Goal: Task Accomplishment & Management: Use online tool/utility

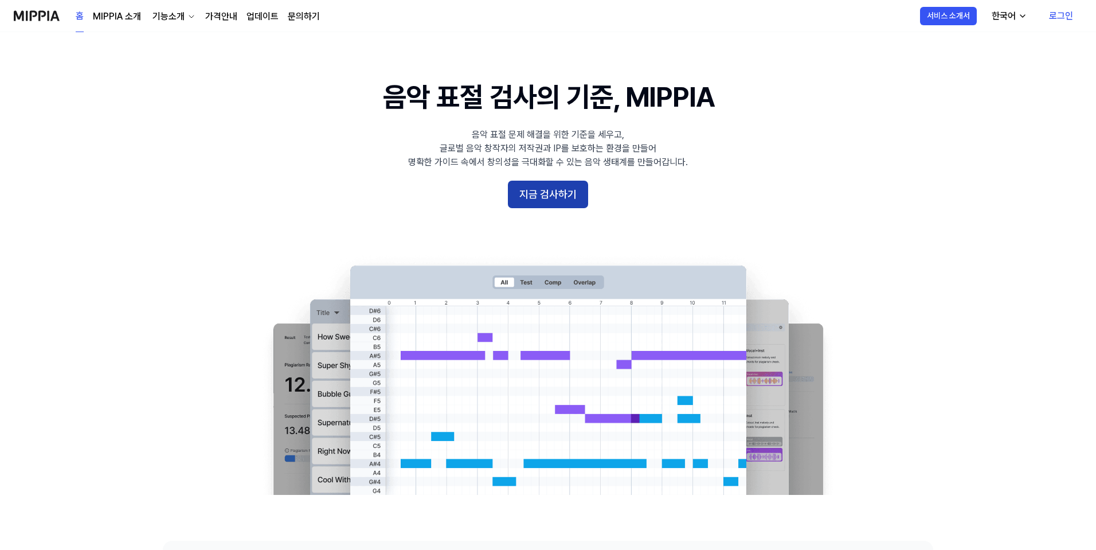
click at [541, 188] on button "지금 검사하기" at bounding box center [548, 195] width 80 height 28
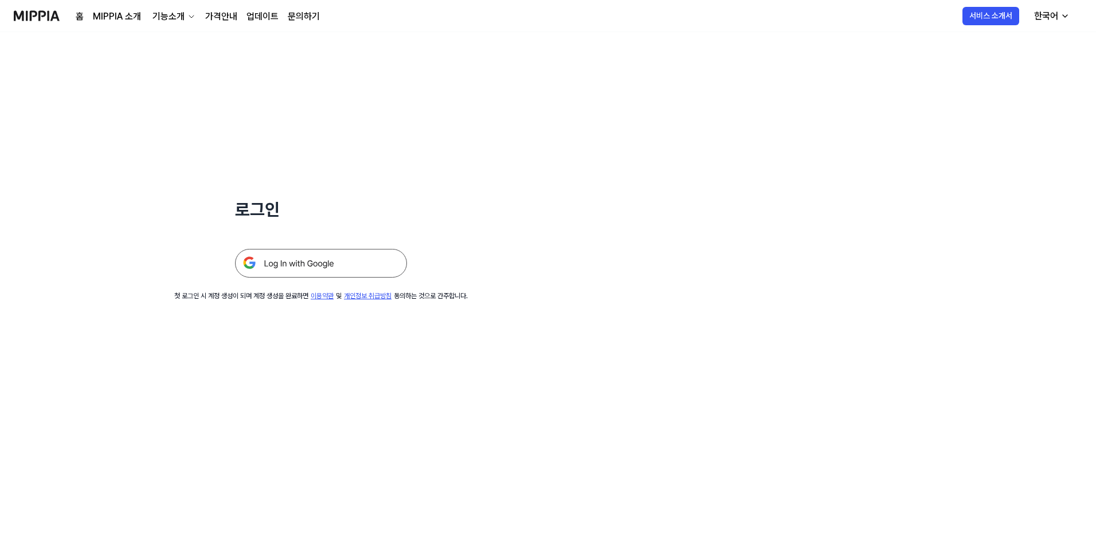
click at [317, 263] on img at bounding box center [321, 263] width 172 height 29
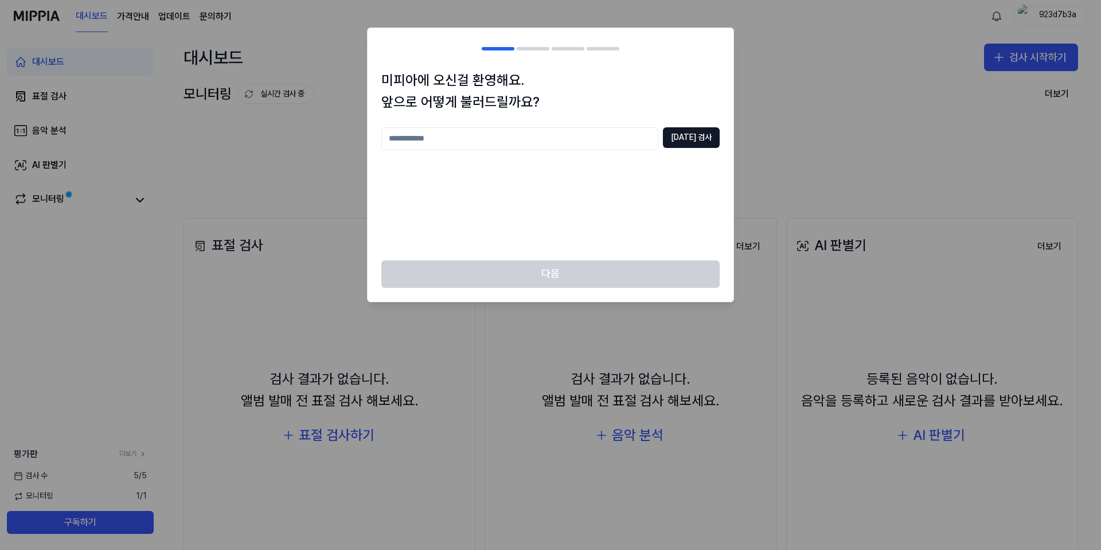
click at [583, 139] on input "text" at bounding box center [519, 138] width 277 height 23
type input "*"
type input "****"
click at [693, 142] on button "중복 검사" at bounding box center [691, 137] width 57 height 21
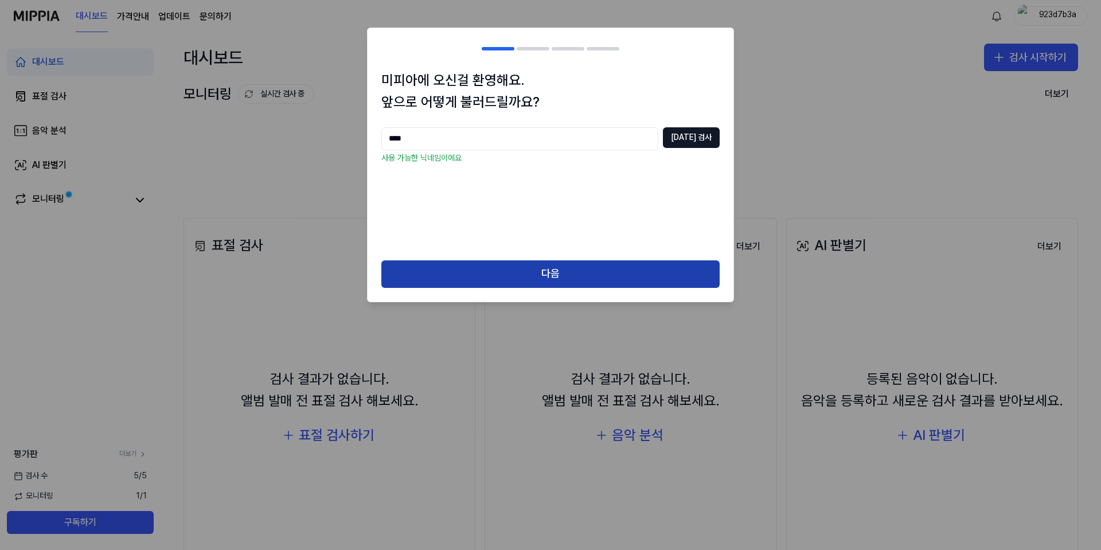
click at [587, 281] on button "다음" at bounding box center [550, 274] width 338 height 28
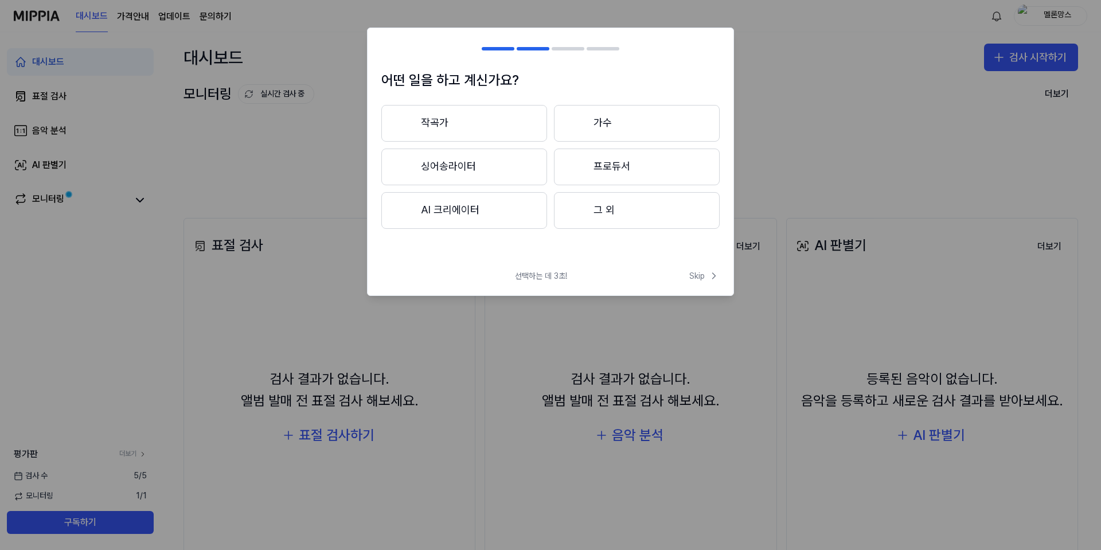
click at [457, 223] on button "AI 크리에이터" at bounding box center [464, 210] width 166 height 37
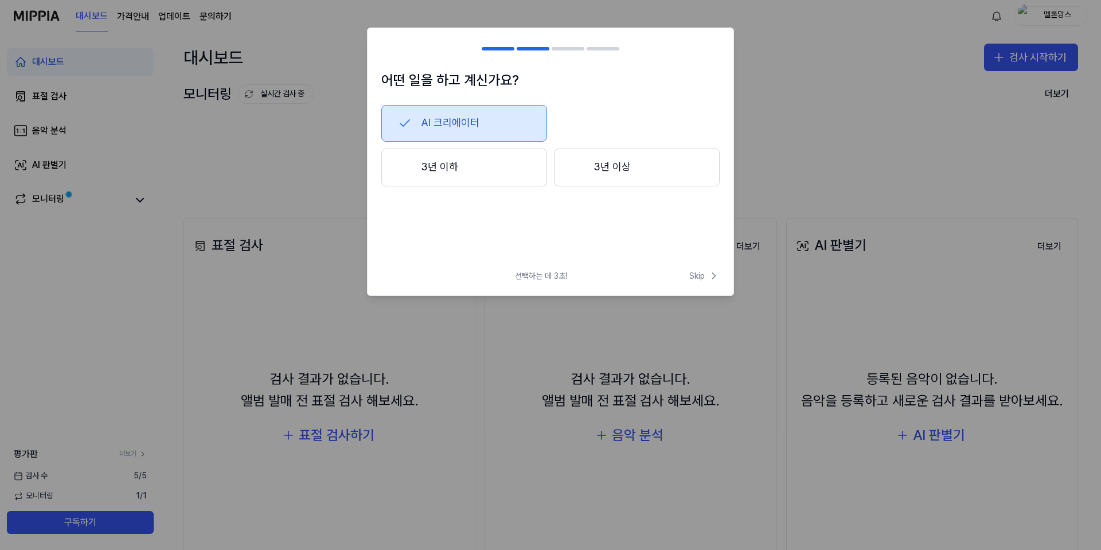
click at [430, 64] on h2 at bounding box center [551, 48] width 366 height 41
click at [533, 48] on div at bounding box center [533, 48] width 33 height 3
click at [491, 45] on h2 at bounding box center [551, 48] width 366 height 41
drag, startPoint x: 491, startPoint y: 45, endPoint x: 368, endPoint y: 73, distance: 126.4
click at [368, 73] on div "어떤 일을 하고 계신가요? AI 크리에이터 3년 이하 3년 이상 선택하는 데 3초! Skip Skip" at bounding box center [550, 162] width 367 height 268
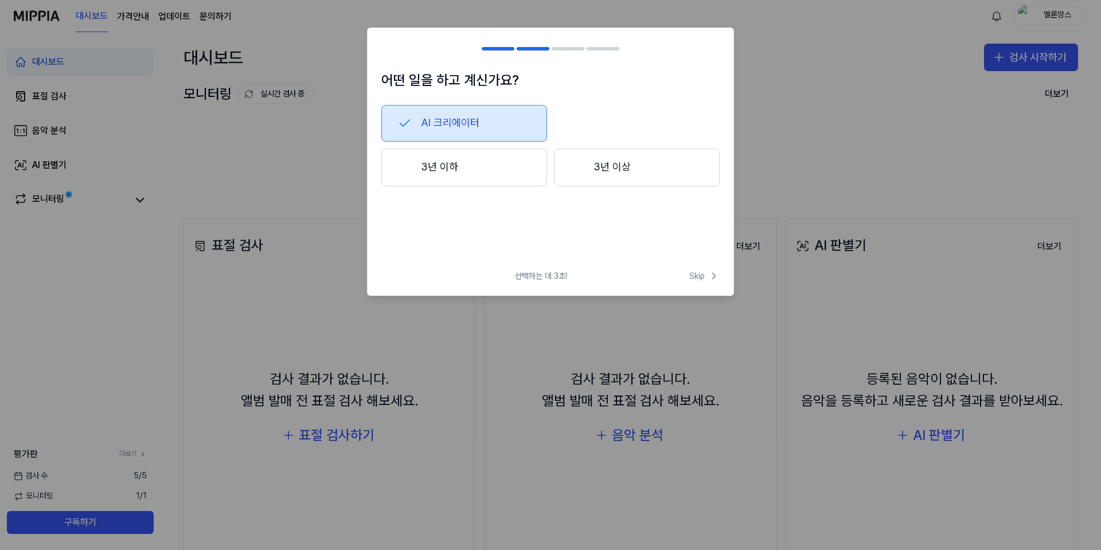
click at [585, 221] on div "AI 크리에이터 3년 이하 3년 이상" at bounding box center [550, 164] width 338 height 119
click at [427, 179] on button "3년 이하" at bounding box center [464, 168] width 166 height 38
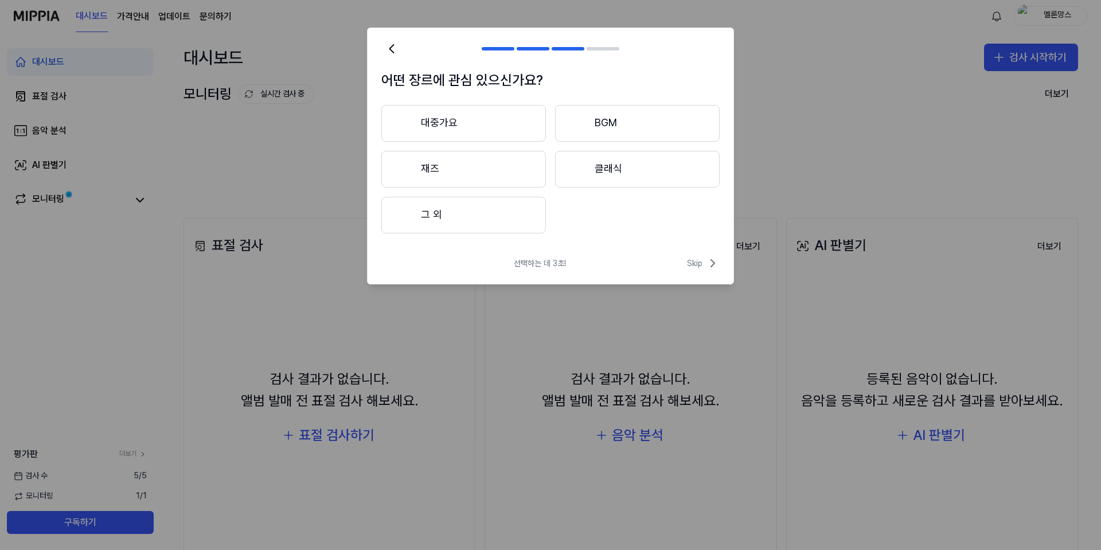
click at [454, 127] on button "대중가요" at bounding box center [463, 123] width 165 height 37
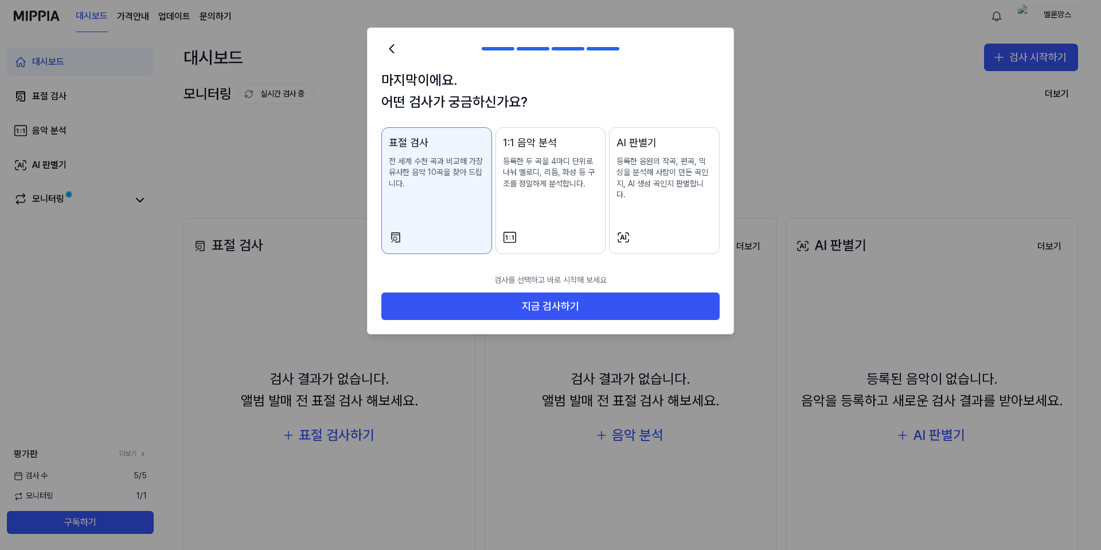
click at [683, 177] on p "등록한 음원의 작곡, 편곡, 믹싱을 분석해 사람이 만든 곡인지, AI 생성 곡인지 판별합니다." at bounding box center [664, 178] width 96 height 45
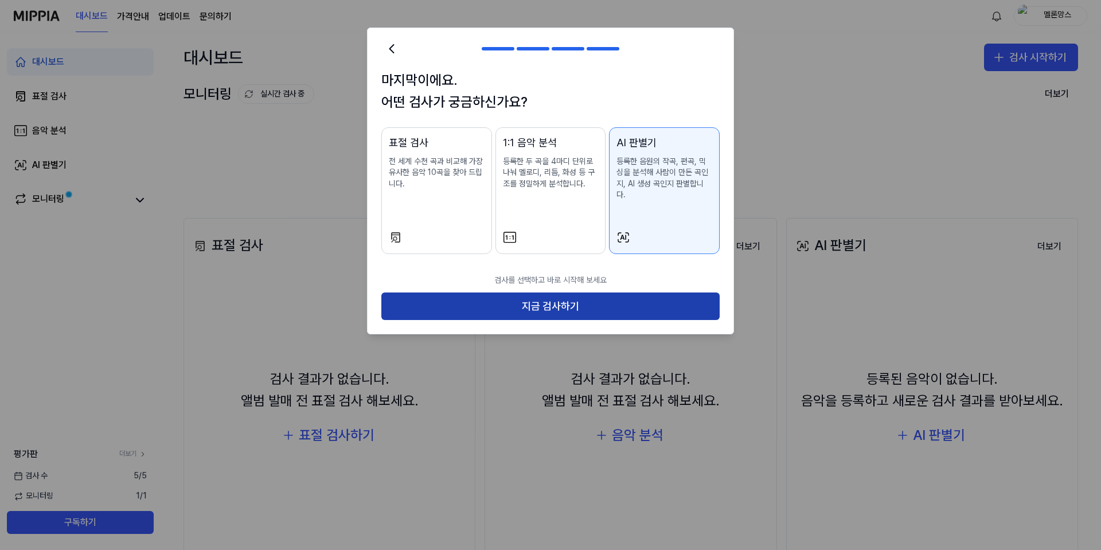
click at [635, 292] on button "지금 검사하기" at bounding box center [550, 306] width 338 height 28
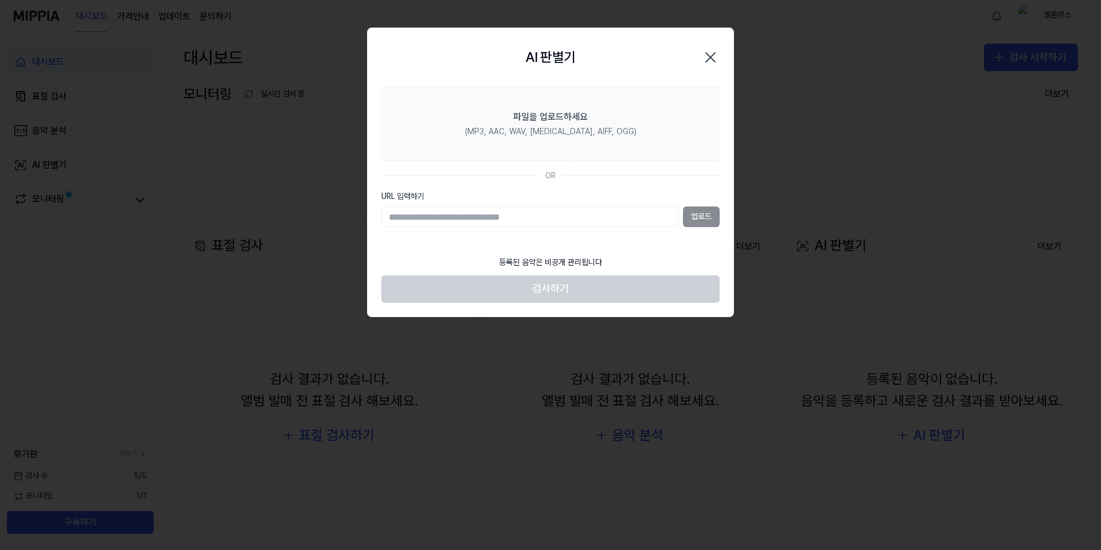
click at [711, 54] on icon "button" at bounding box center [710, 57] width 18 height 18
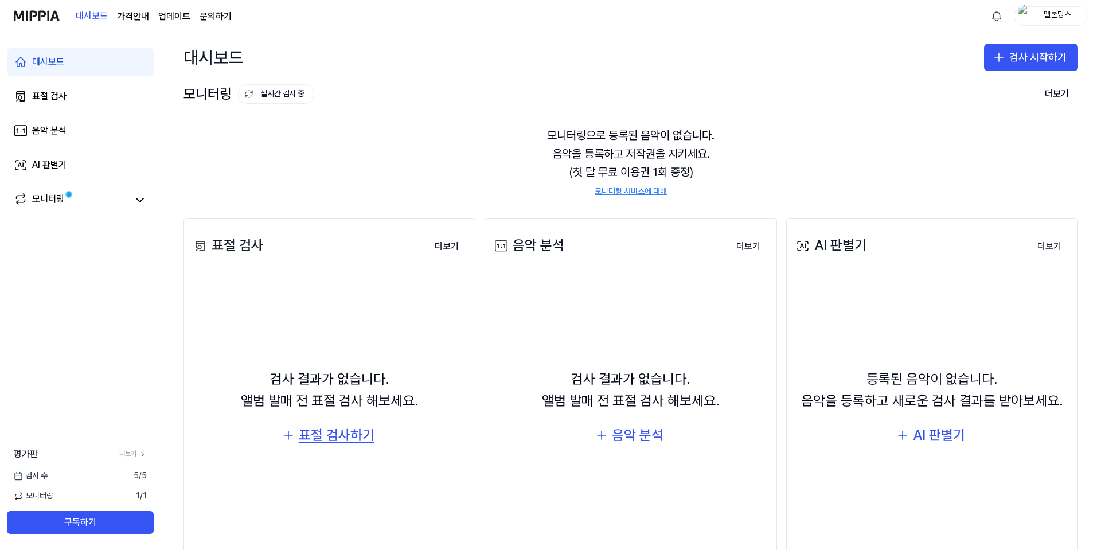
click at [338, 438] on div "표절 검사하기" at bounding box center [337, 435] width 76 height 22
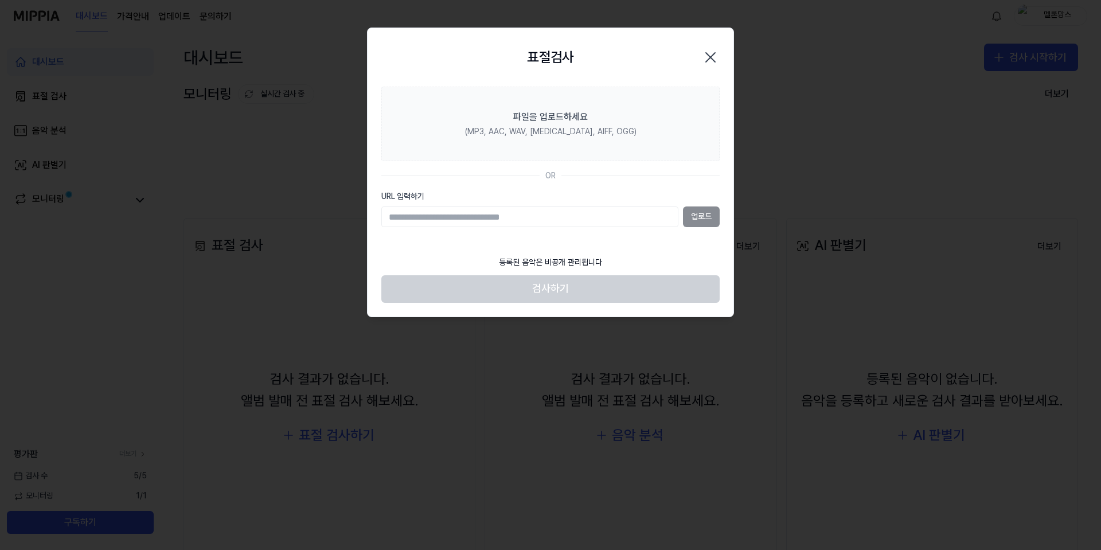
click at [701, 53] on icon "button" at bounding box center [710, 57] width 18 height 18
